Goal: Transaction & Acquisition: Purchase product/service

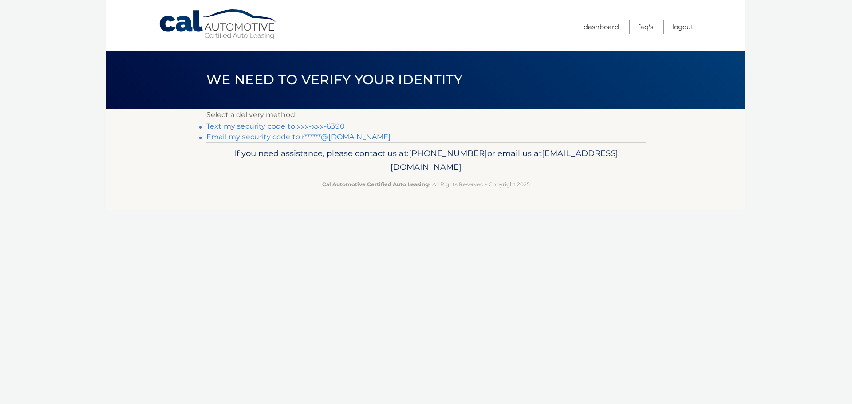
click at [309, 139] on link "Email my security code to r******@gmail.com" at bounding box center [298, 137] width 185 height 8
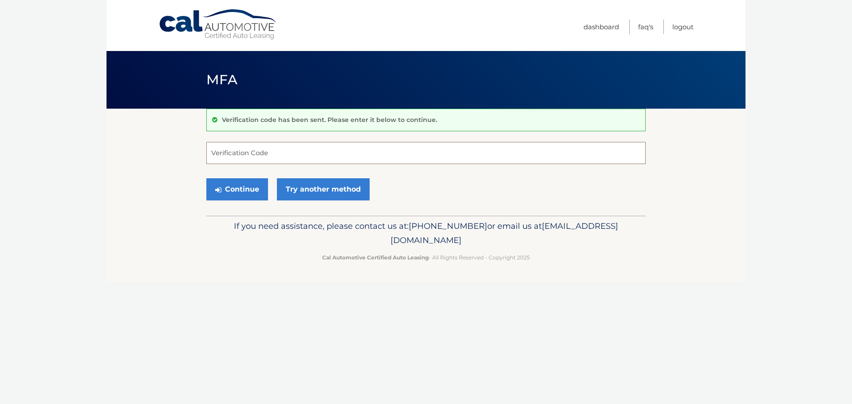
click at [250, 153] on input "Verification Code" at bounding box center [426, 153] width 440 height 22
type input "184583"
click at [241, 191] on button "Continue" at bounding box center [237, 189] width 62 height 22
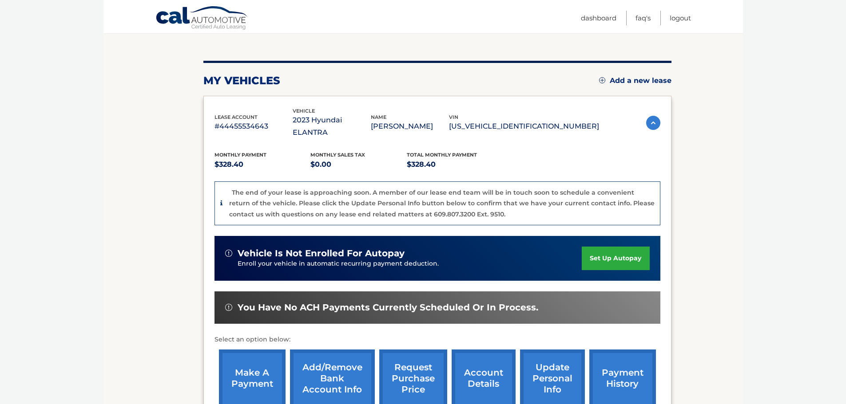
scroll to position [89, 0]
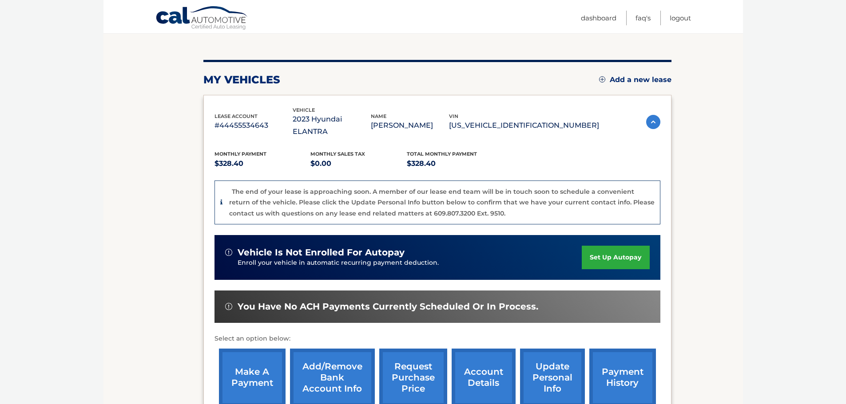
click at [258, 349] on link "make a payment" at bounding box center [252, 378] width 67 height 58
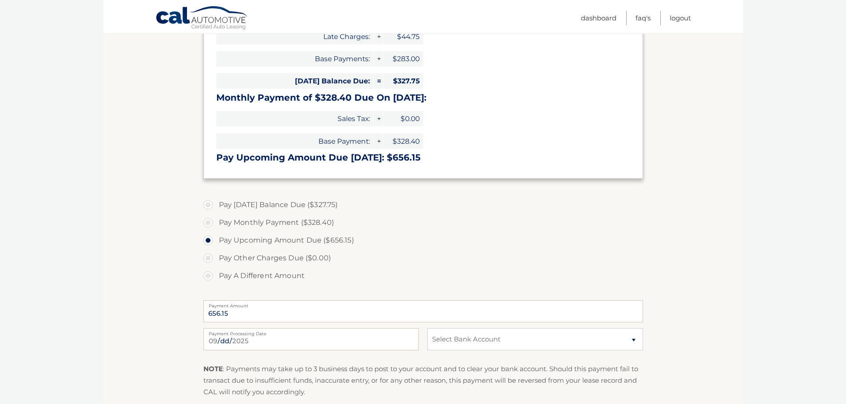
scroll to position [178, 0]
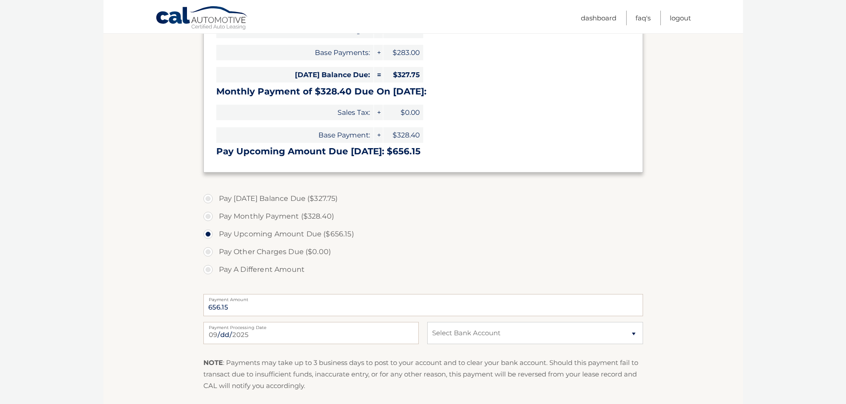
click at [276, 272] on label "Pay A Different Amount" at bounding box center [423, 270] width 440 height 18
click at [216, 272] on input "Pay A Different Amount" at bounding box center [211, 268] width 9 height 14
radio input "true"
click at [286, 305] on input "Payment Amount" at bounding box center [423, 305] width 440 height 22
type input "356.15"
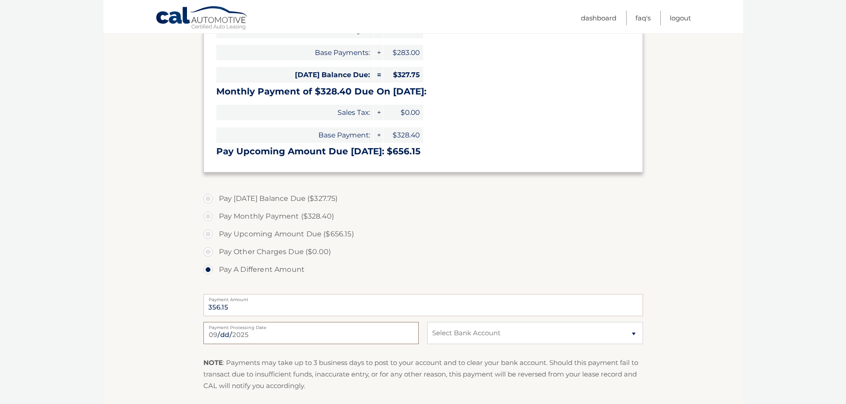
click at [267, 338] on input "2025-09-02" at bounding box center [310, 333] width 215 height 22
type input "2025-09-05"
click at [479, 331] on select "Select Bank Account Checking JPMORGAN CHASE BANK, NA *****8723 Checking BANK OF…" at bounding box center [534, 333] width 215 height 22
select select "MTJkZjBiOTgtMDdkZi00ZDJjLTk2OTEtMGQxYzI3ZTU1YmJi"
click at [427, 322] on select "Select Bank Account Checking JPMORGAN CHASE BANK, NA *****8723 Checking BANK OF…" at bounding box center [534, 333] width 215 height 22
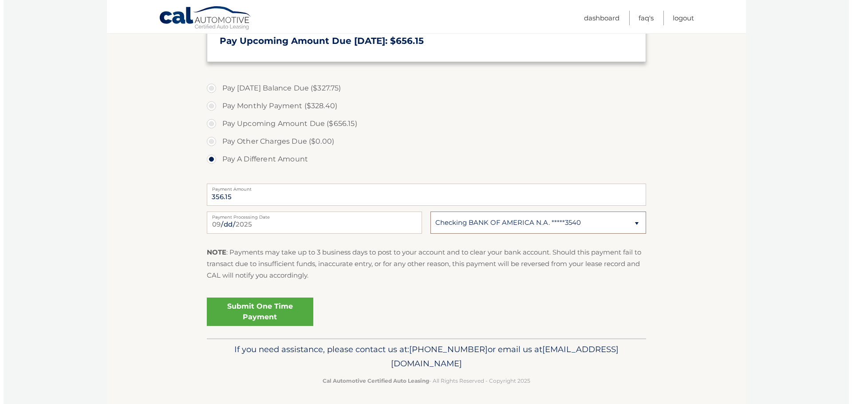
scroll to position [290, 0]
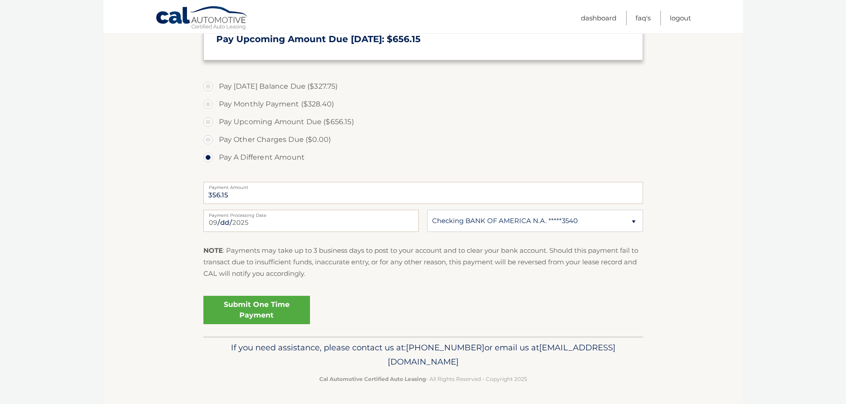
click at [253, 306] on link "Submit One Time Payment" at bounding box center [256, 310] width 107 height 28
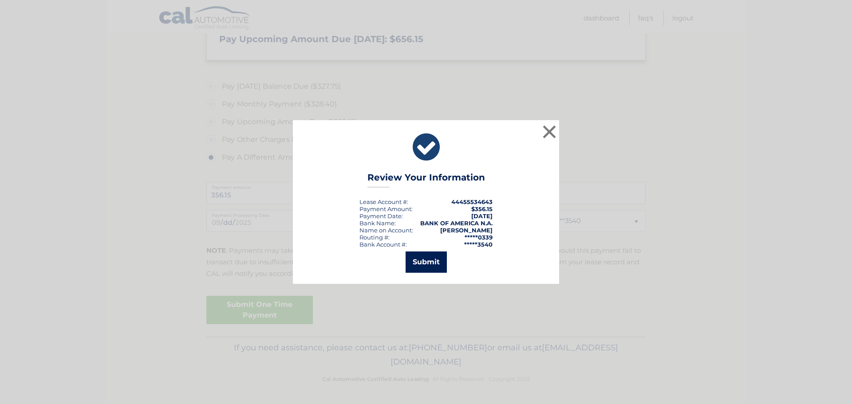
click at [432, 265] on button "Submit" at bounding box center [426, 262] width 41 height 21
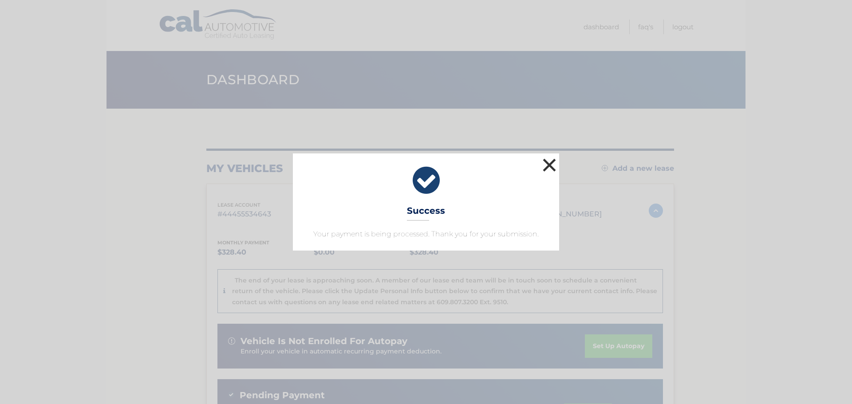
click at [549, 164] on button "×" at bounding box center [550, 165] width 18 height 18
